Goal: Information Seeking & Learning: Learn about a topic

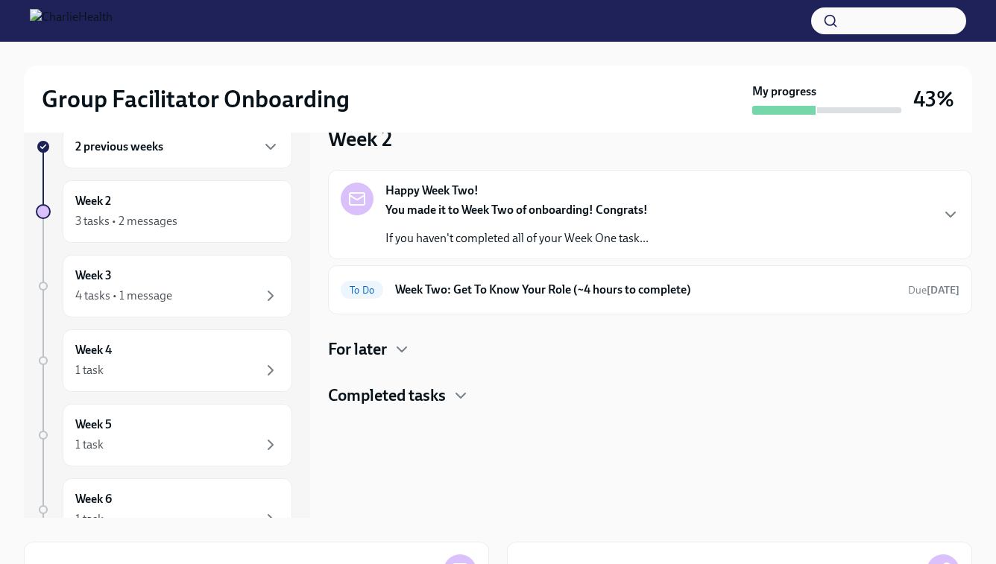
scroll to position [35, 0]
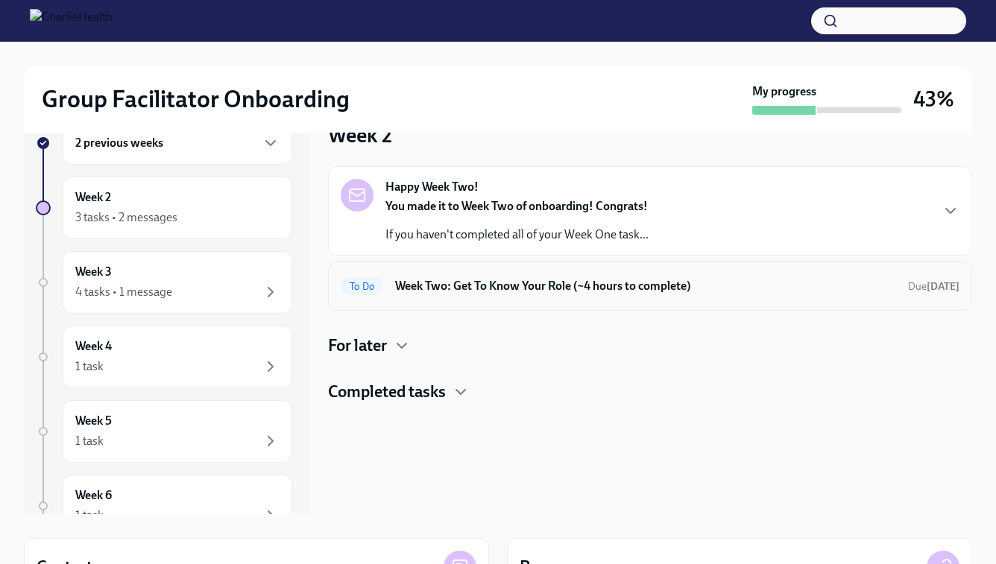
click at [512, 283] on h6 "Week Two: Get To Know Your Role (~4 hours to complete)" at bounding box center [645, 286] width 501 height 16
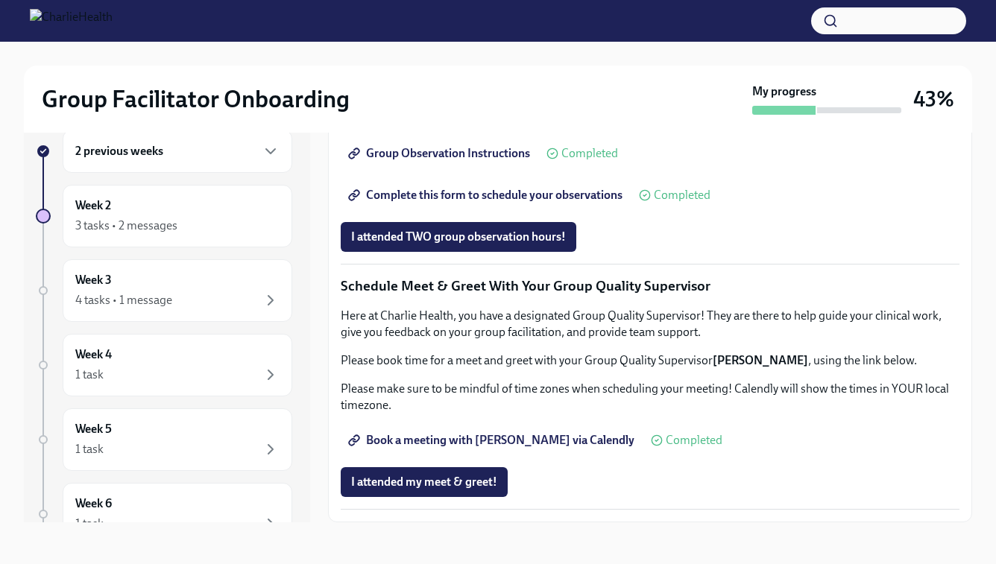
scroll to position [1373, 0]
click at [424, 476] on span "I attended my meet & greet!" at bounding box center [424, 482] width 146 height 15
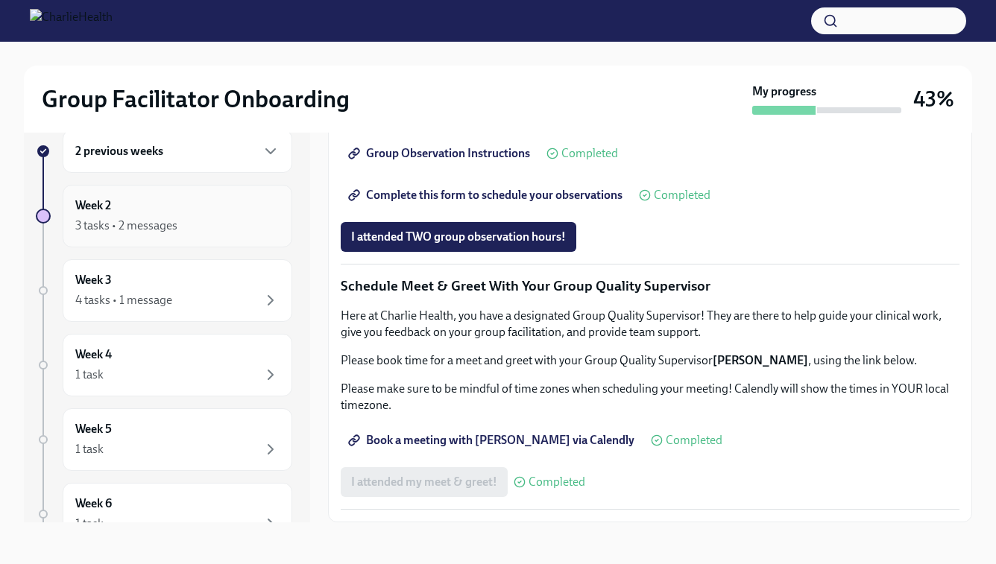
click at [215, 214] on div "Week 2 3 tasks • 2 messages" at bounding box center [177, 216] width 204 height 37
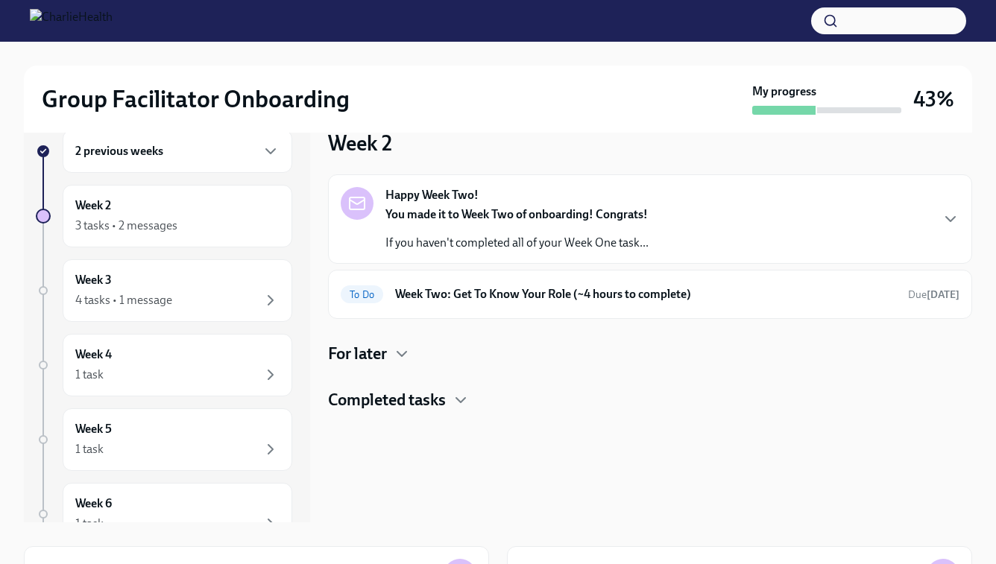
click at [461, 221] on p "You made it to Week Two of onboarding! Congrats!" at bounding box center [516, 215] width 263 height 16
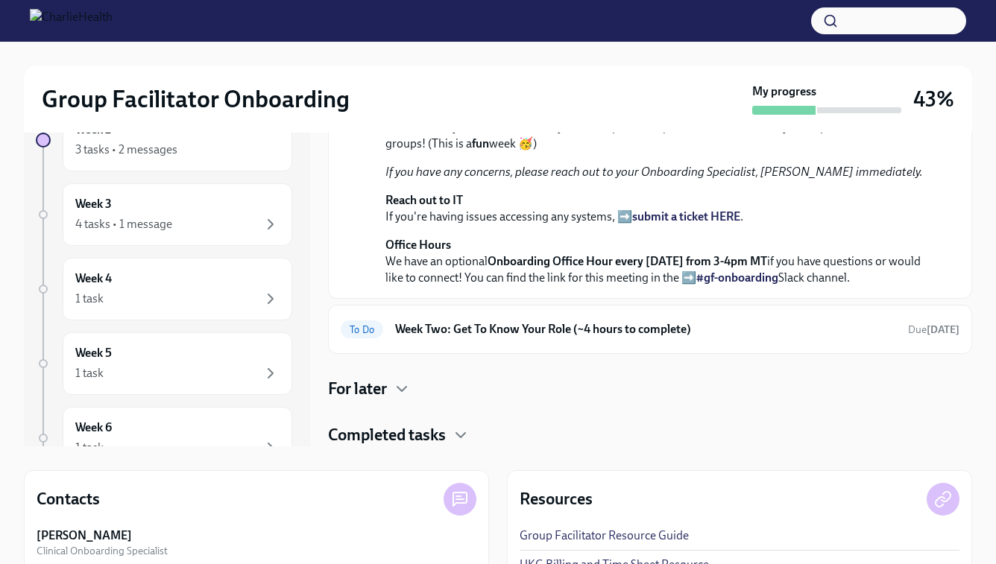
scroll to position [218, 0]
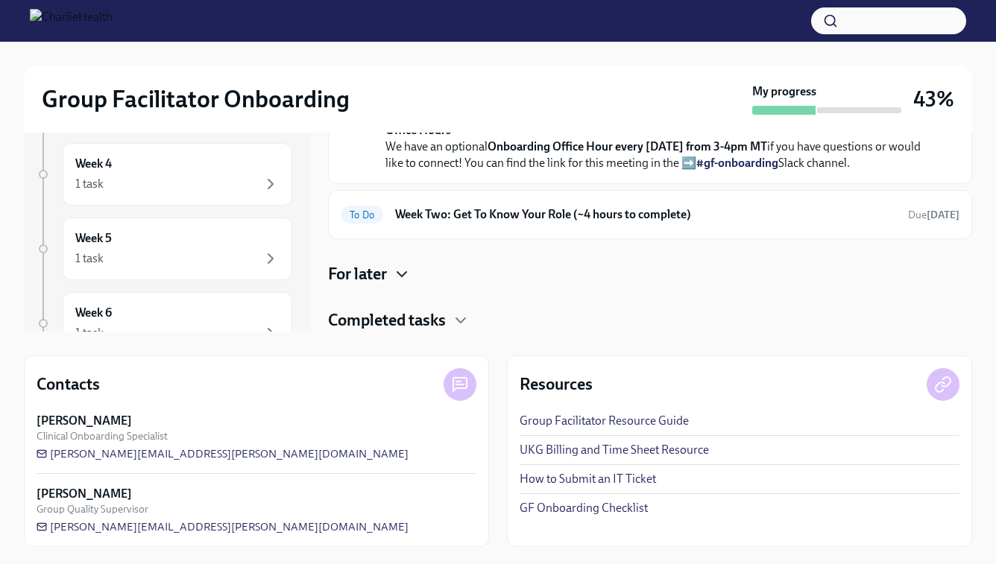
click at [406, 276] on icon "button" at bounding box center [402, 274] width 18 height 18
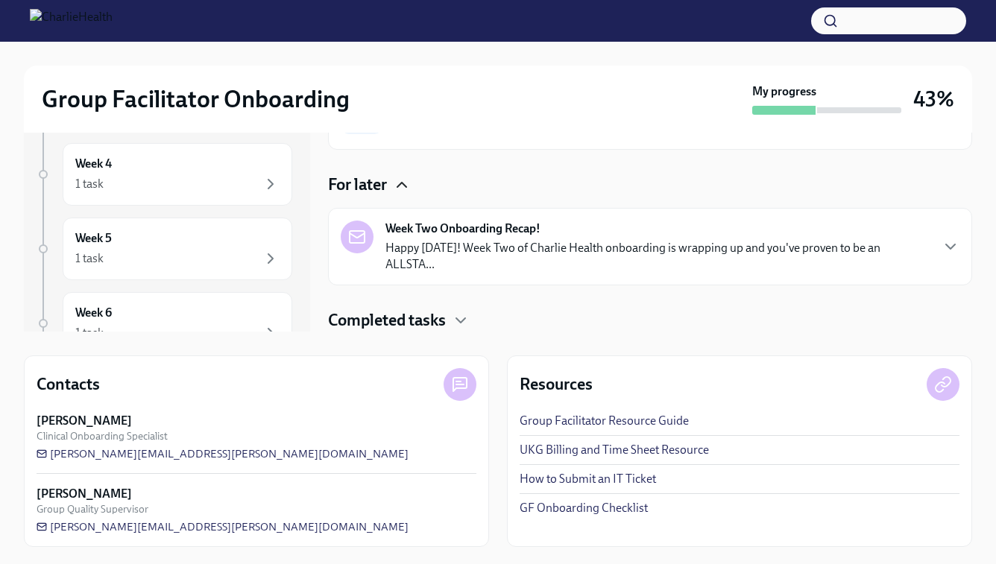
scroll to position [479, 0]
click at [474, 268] on p "Happy [DATE]! Week Two of Charlie Health onboarding is wrapping up and you've p…" at bounding box center [657, 256] width 544 height 33
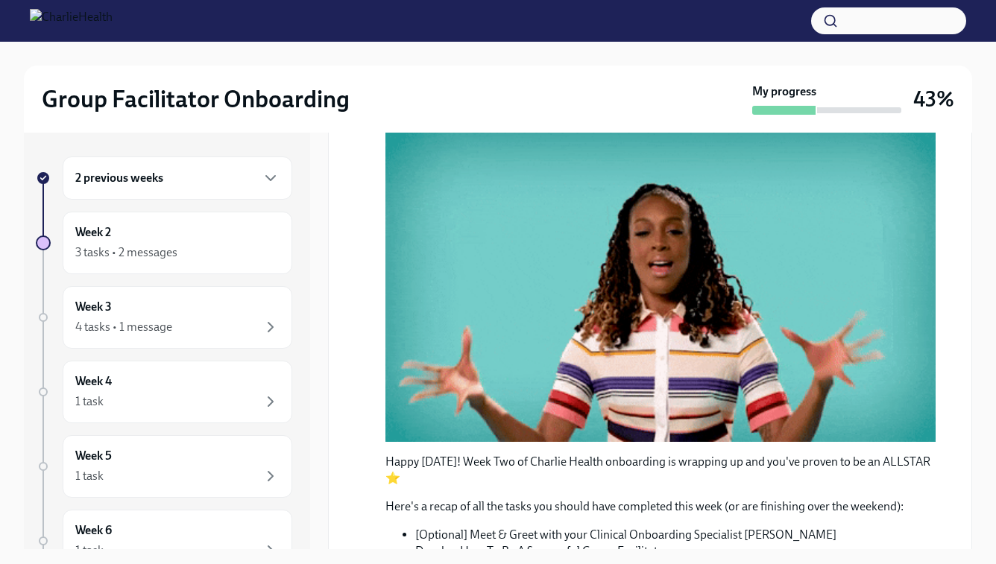
scroll to position [620, 0]
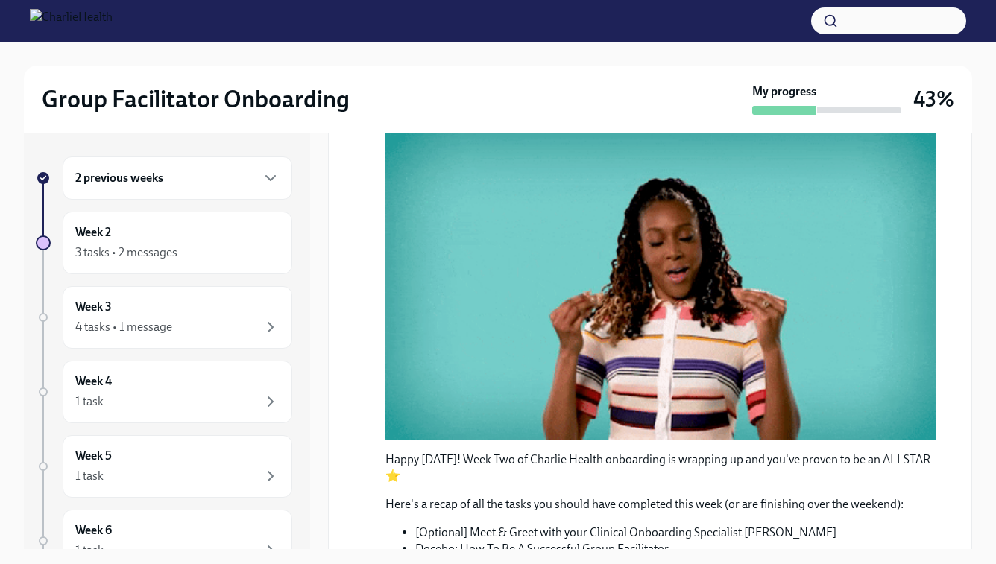
click at [409, 39] on icon "button" at bounding box center [402, 30] width 18 height 18
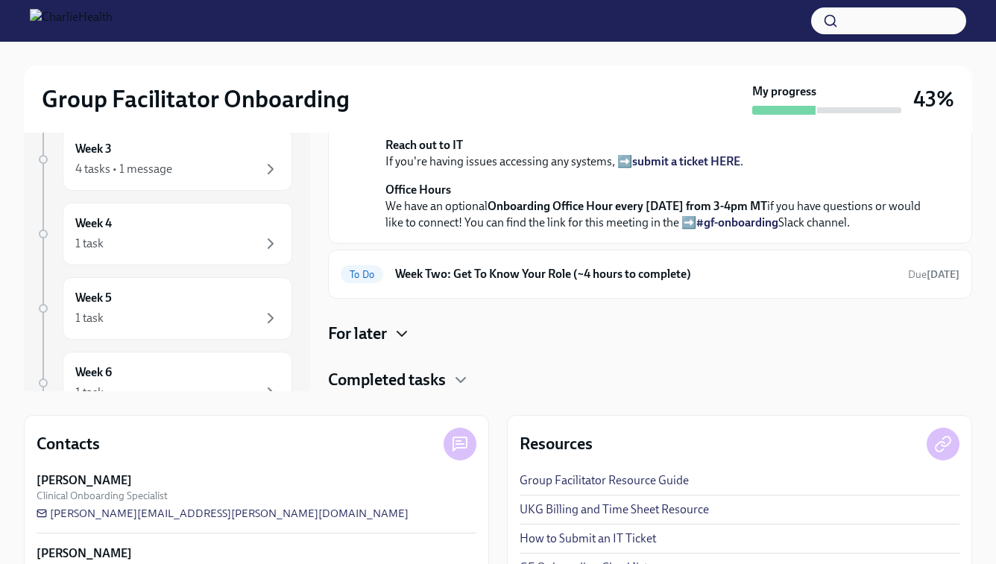
scroll to position [218, 0]
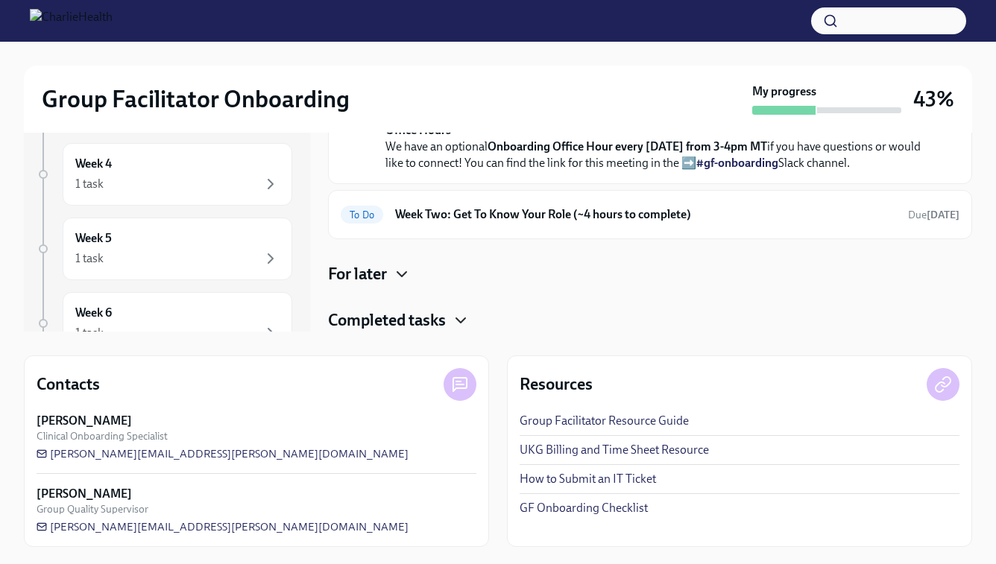
click at [465, 323] on icon "button" at bounding box center [461, 321] width 18 height 18
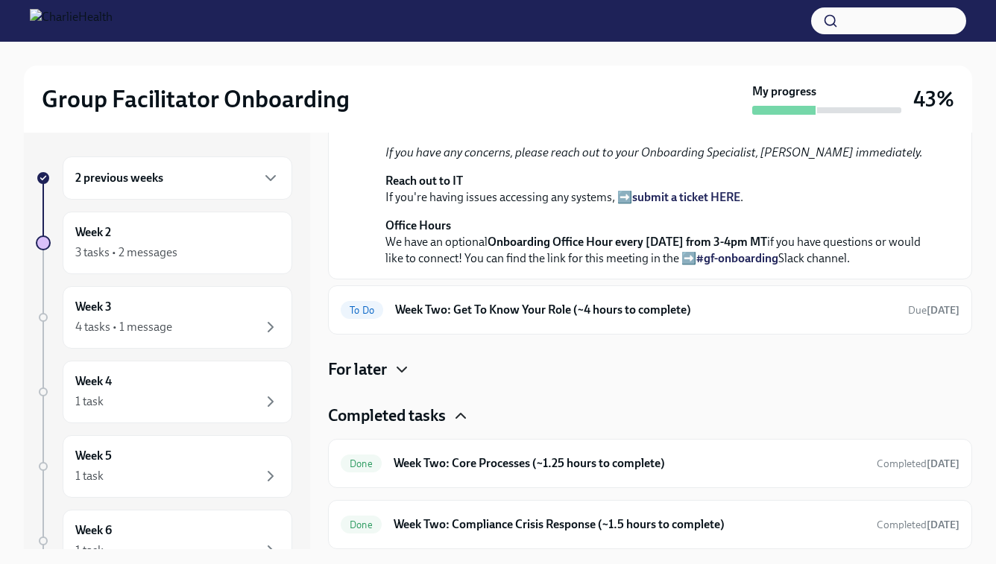
scroll to position [482, 0]
click at [554, 318] on h6 "Week Two: Get To Know Your Role (~4 hours to complete)" at bounding box center [645, 310] width 501 height 16
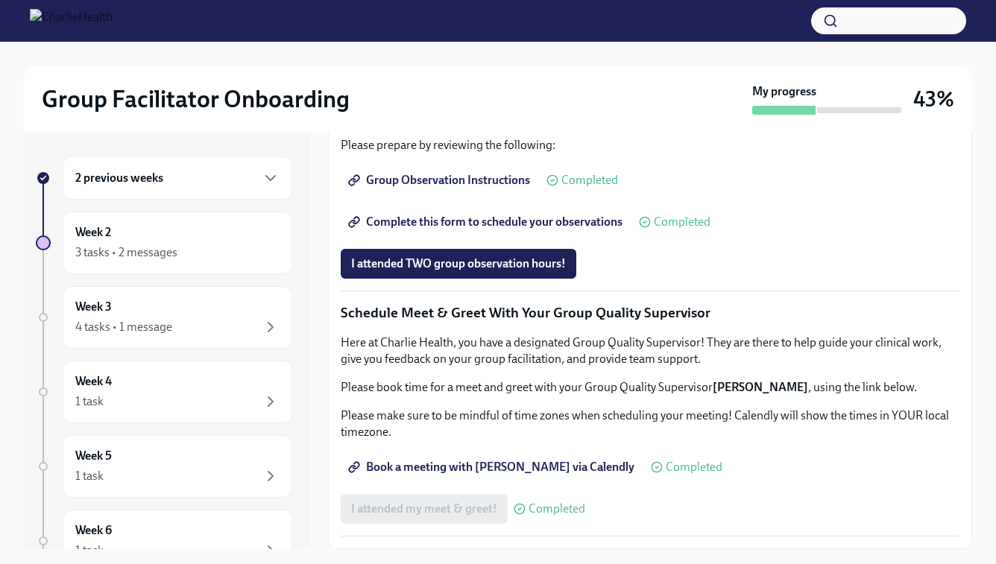
scroll to position [27, 0]
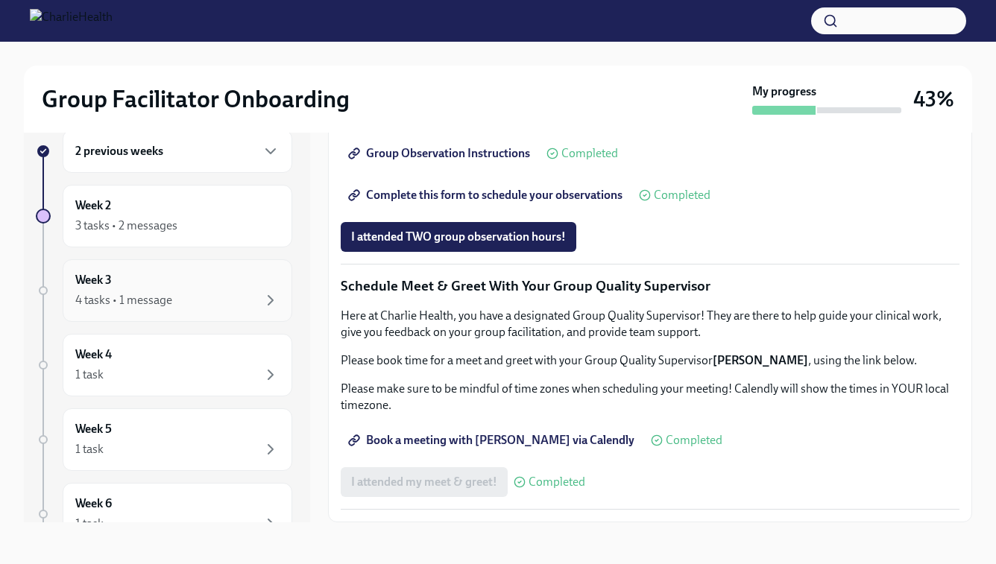
click at [222, 300] on div "4 tasks • 1 message" at bounding box center [177, 301] width 204 height 18
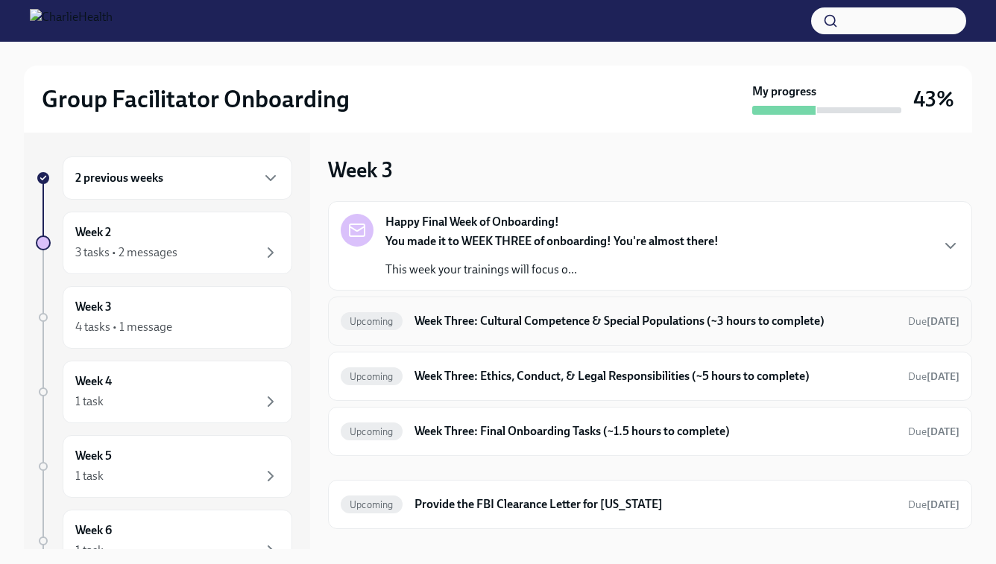
click at [506, 330] on div "Upcoming Week Three: Cultural Competence & Special Populations (~3 hours to com…" at bounding box center [650, 321] width 619 height 24
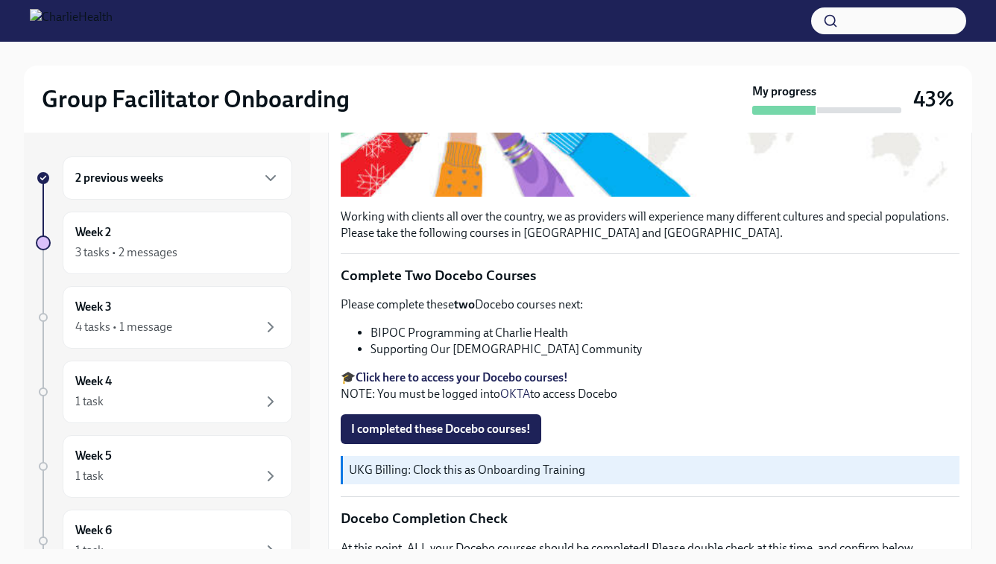
scroll to position [416, 0]
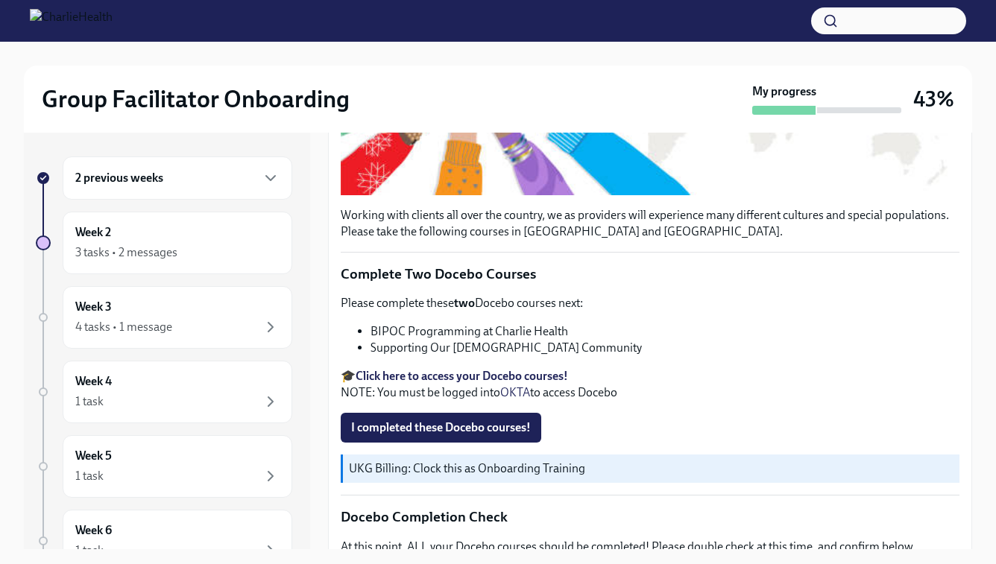
click at [426, 377] on strong "Click here to access your Docebo courses!" at bounding box center [462, 376] width 213 height 14
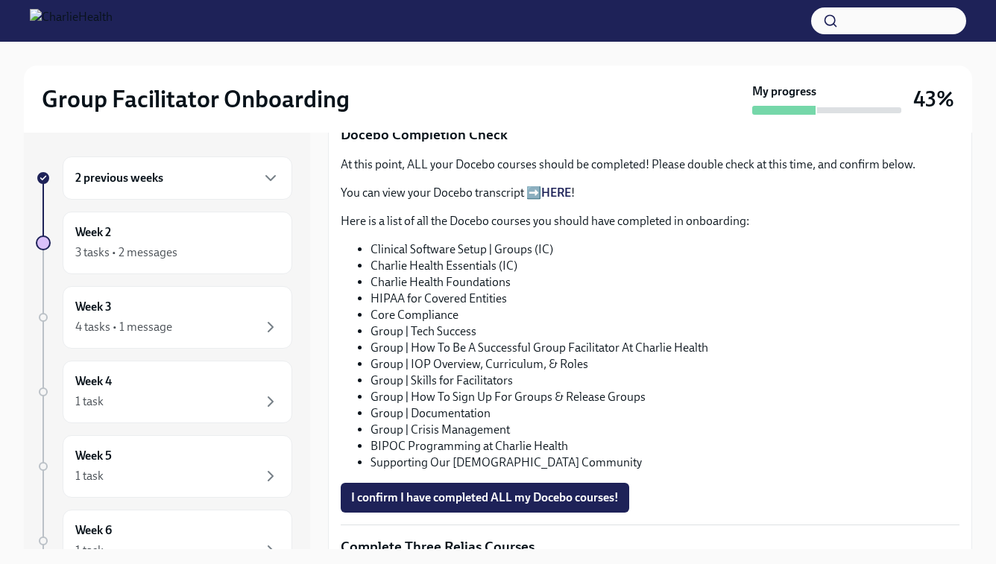
scroll to position [799, 0]
click at [555, 187] on link "HERE" at bounding box center [556, 192] width 30 height 14
click at [475, 496] on span "I confirm I have completed ALL my Docebo courses!" at bounding box center [485, 497] width 268 height 15
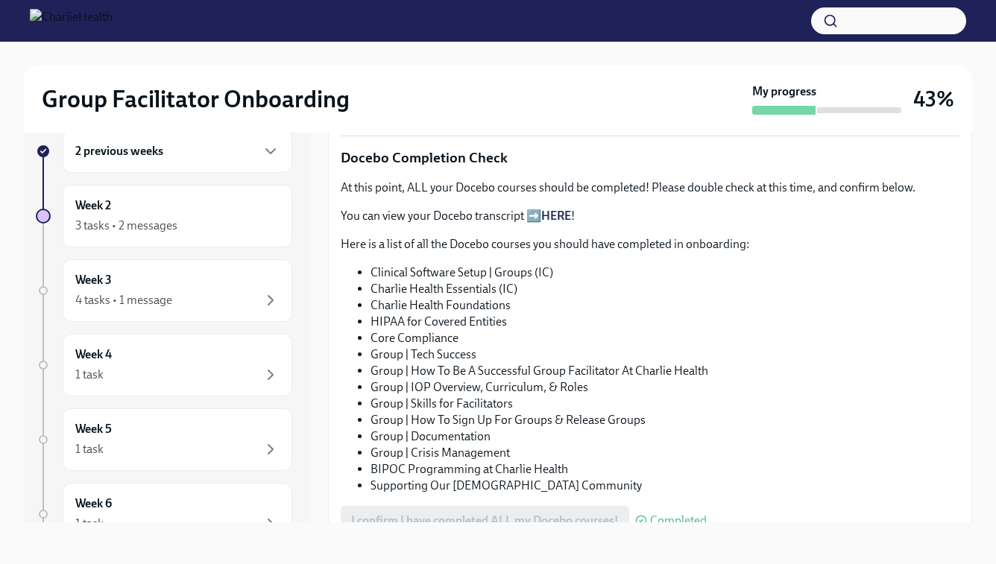
scroll to position [599, 0]
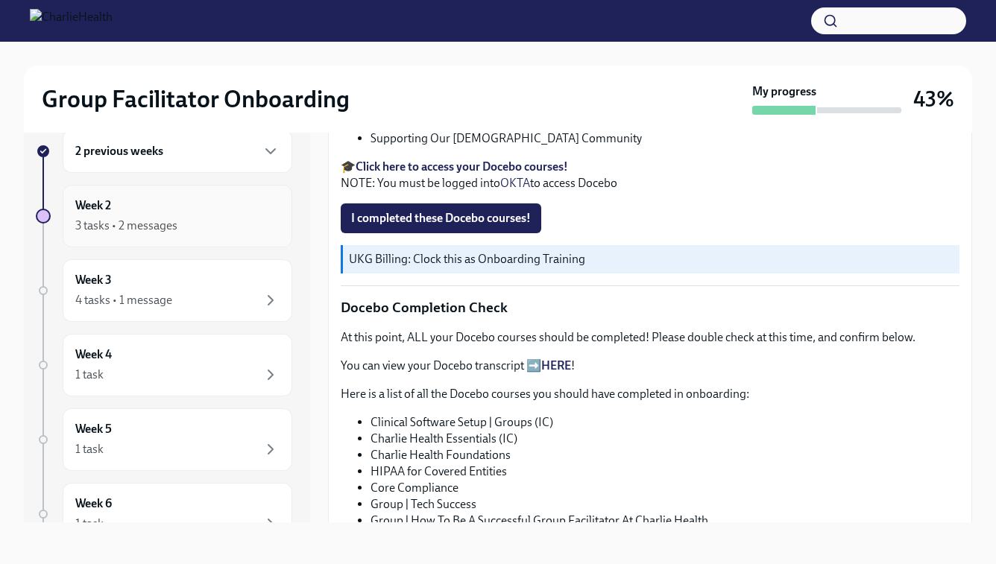
click at [153, 221] on div "3 tasks • 2 messages" at bounding box center [126, 226] width 102 height 16
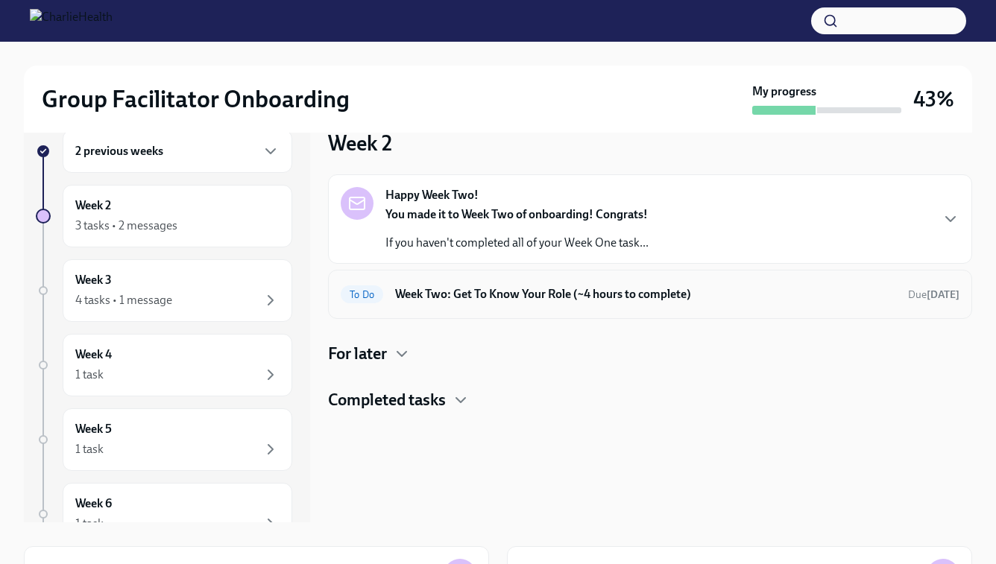
click at [442, 295] on h6 "Week Two: Get To Know Your Role (~4 hours to complete)" at bounding box center [645, 294] width 501 height 16
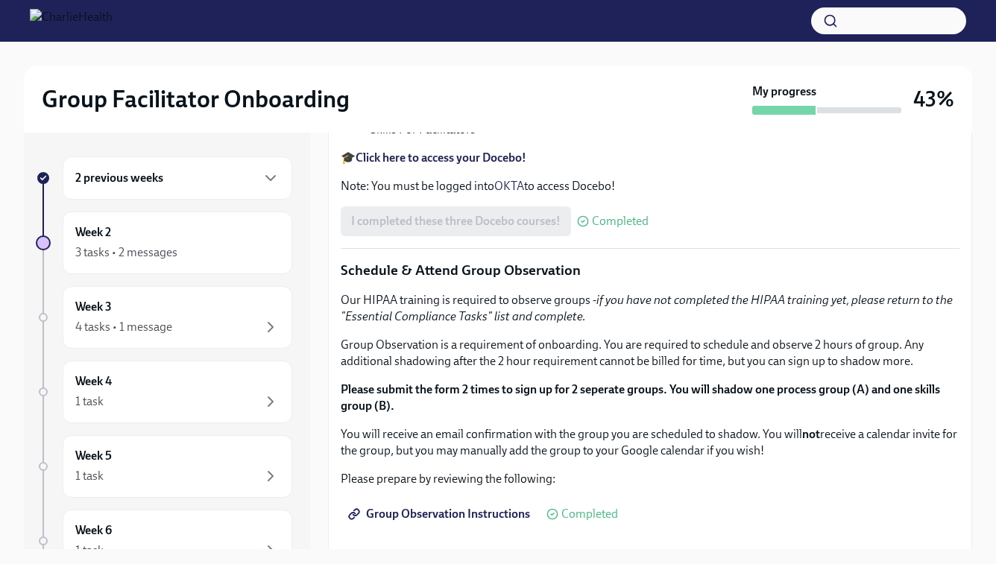
scroll to position [582, 0]
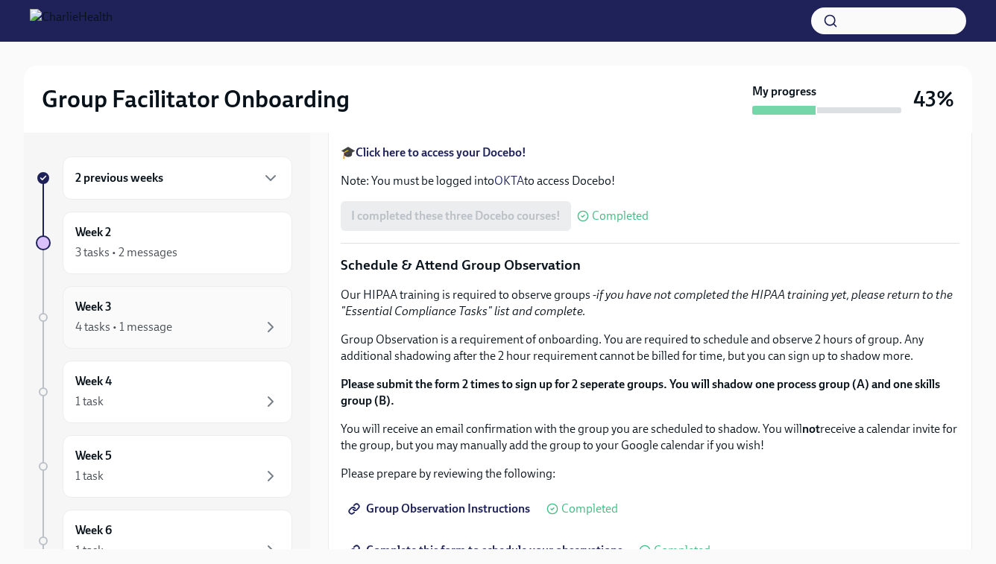
click at [160, 304] on div "Week 3 4 tasks • 1 message" at bounding box center [177, 317] width 204 height 37
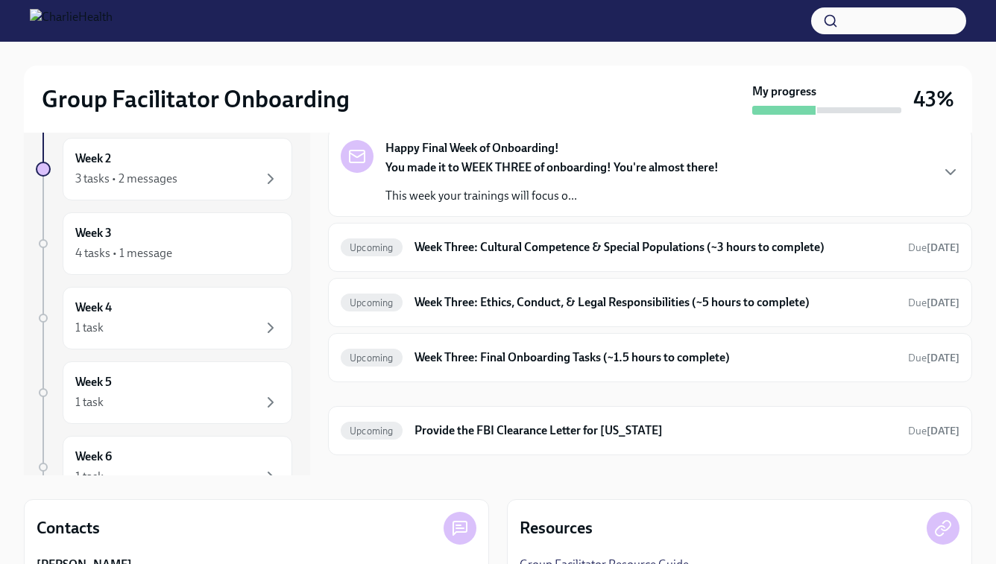
scroll to position [75, 0]
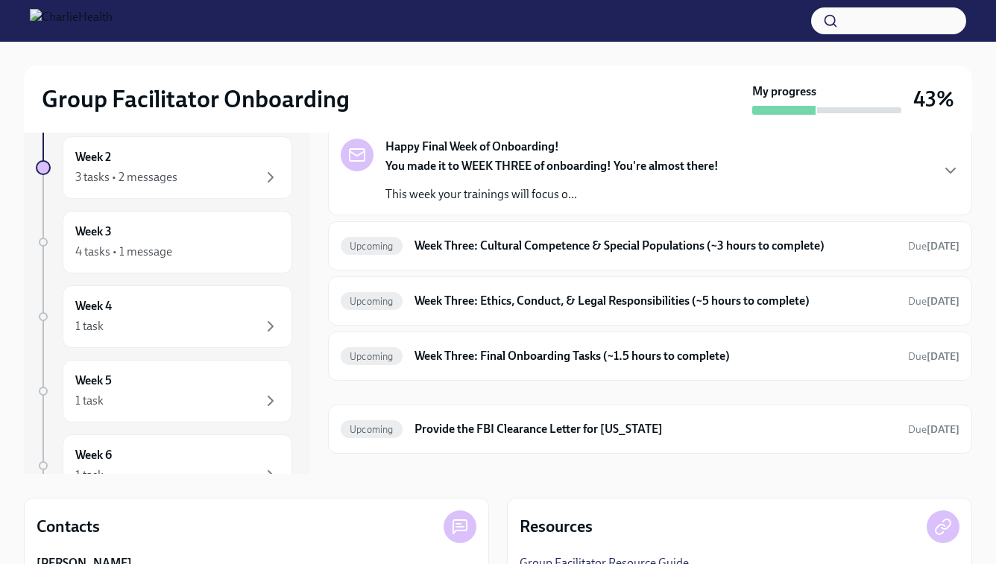
click at [532, 180] on div "You made it to WEEK THREE of onboarding! You're almost there! This week your tr…" at bounding box center [551, 180] width 333 height 45
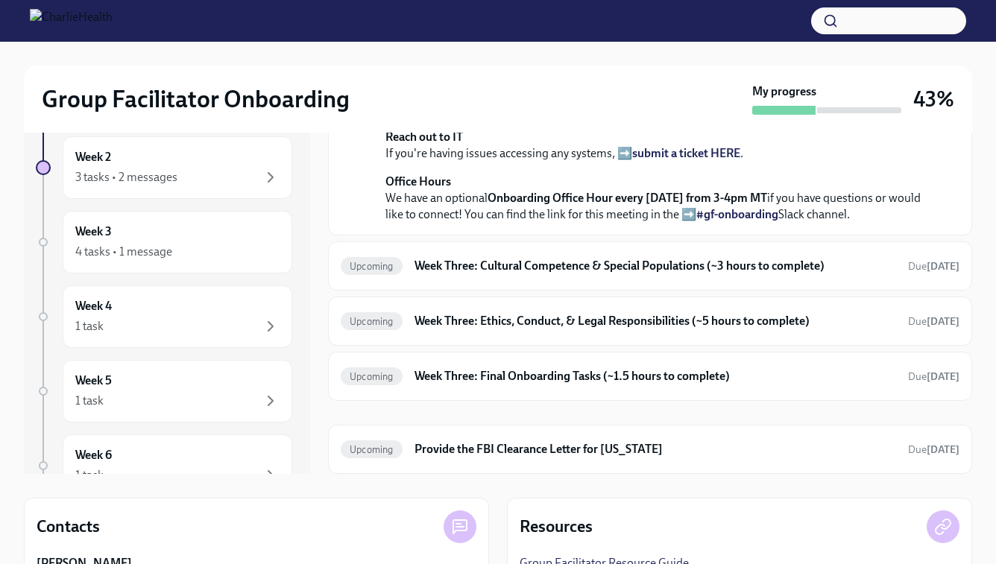
scroll to position [556, 0]
click at [523, 270] on h6 "Week Three: Cultural Competence & Special Populations (~3 hours to complete)" at bounding box center [656, 266] width 482 height 16
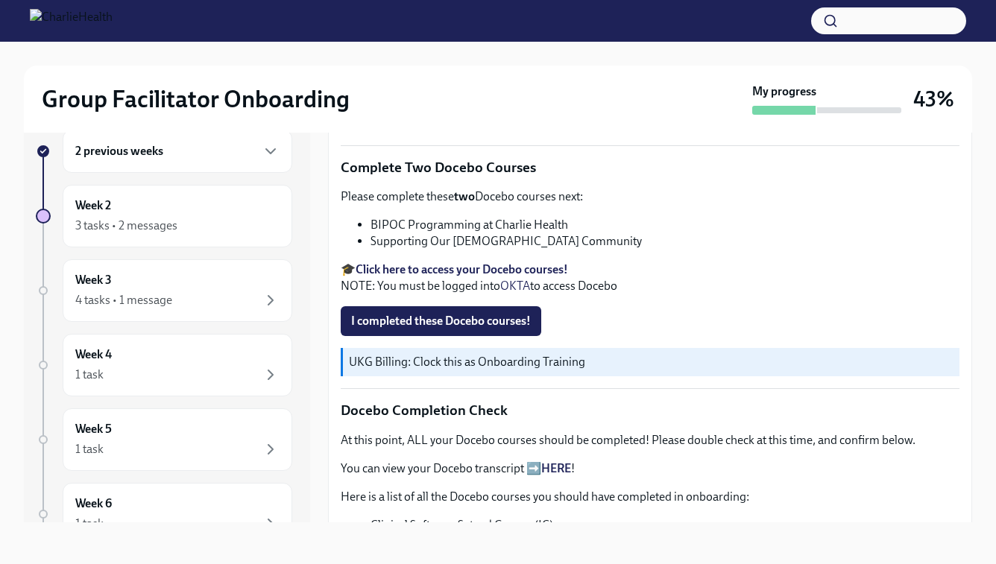
scroll to position [497, 0]
click at [440, 315] on span "I completed these Docebo courses!" at bounding box center [441, 320] width 180 height 15
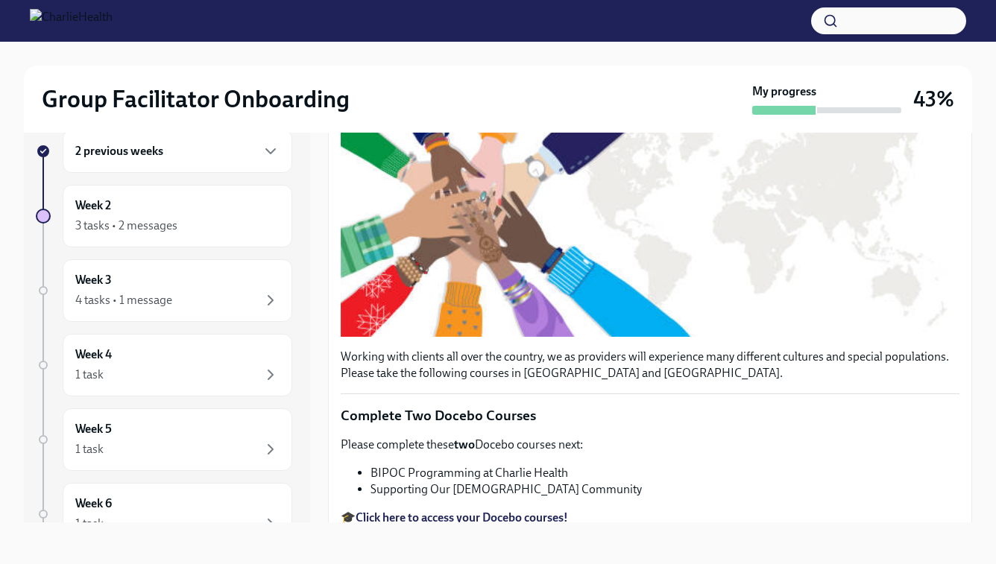
scroll to position [0, 0]
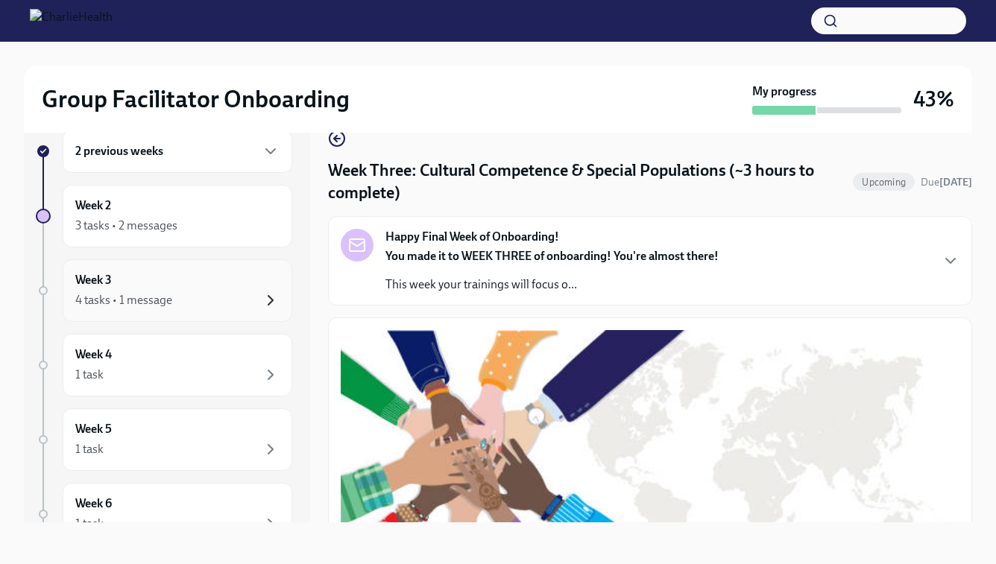
click at [270, 300] on icon "button" at bounding box center [271, 301] width 18 height 18
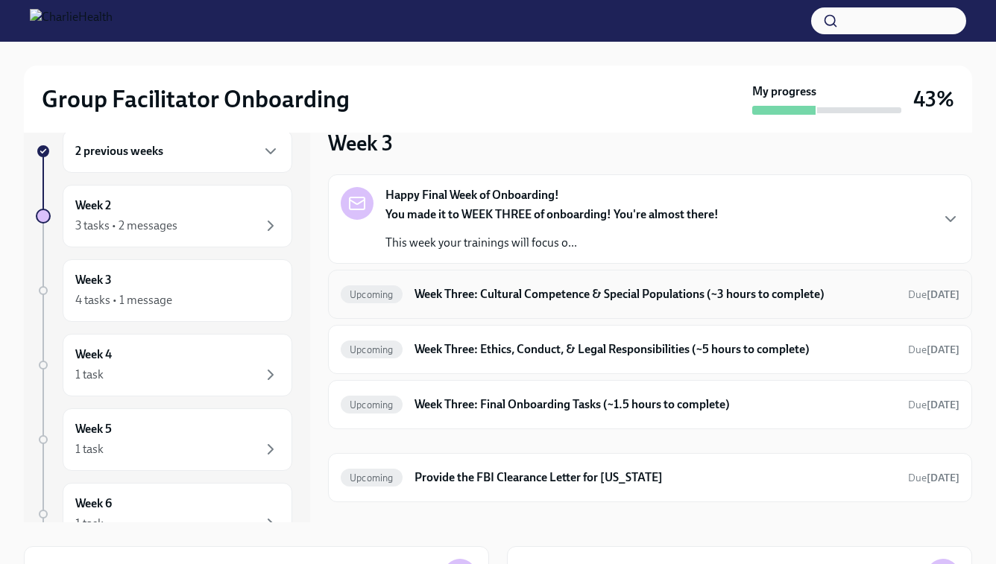
click at [507, 299] on h6 "Week Three: Cultural Competence & Special Populations (~3 hours to complete)" at bounding box center [656, 294] width 482 height 16
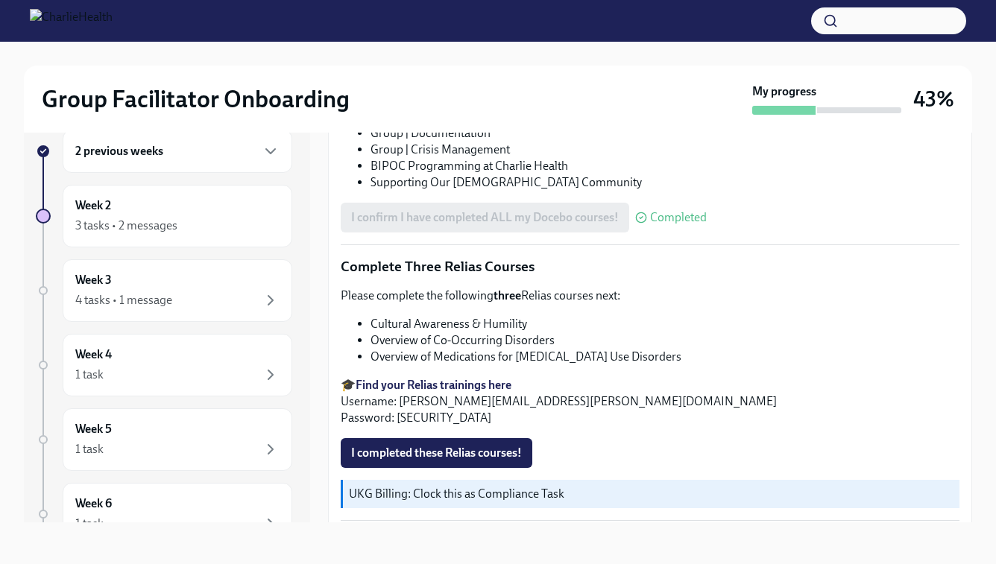
scroll to position [1063, 0]
